Goal: Information Seeking & Learning: Learn about a topic

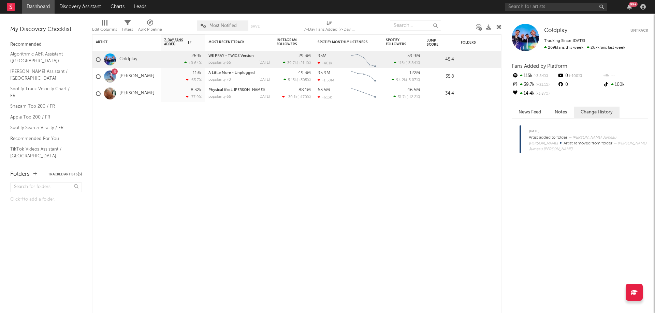
click at [524, 33] on div at bounding box center [524, 37] width 27 height 27
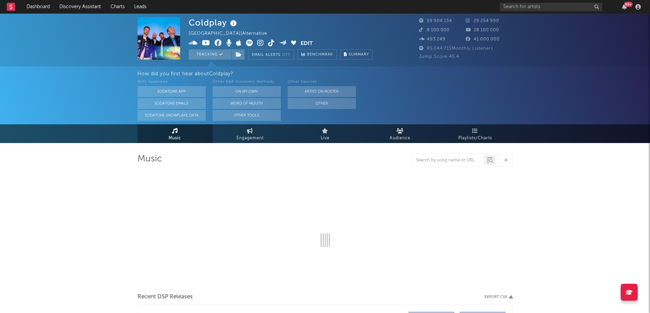
select select "6m"
